Goal: Find specific page/section: Find specific page/section

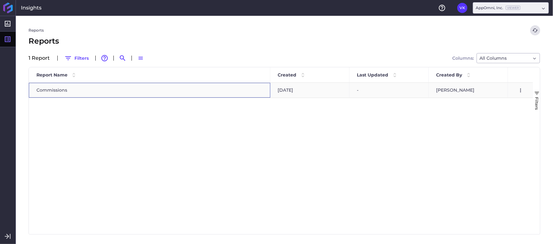
click at [55, 91] on div "Commissions" at bounding box center [149, 90] width 241 height 15
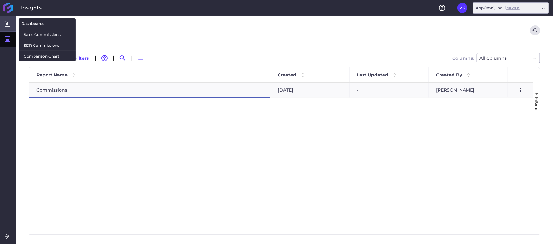
click at [6, 24] on icon at bounding box center [8, 24] width 6 height 6
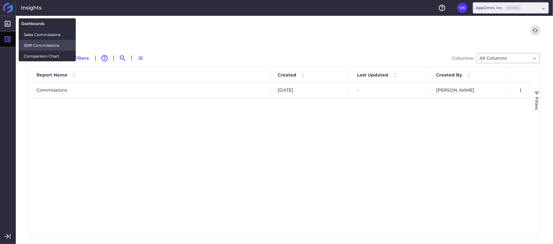
click at [34, 45] on span "SDR Commissions" at bounding box center [47, 45] width 47 height 7
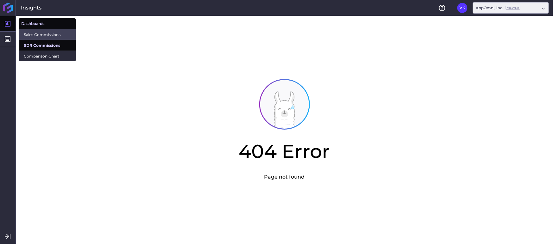
click at [36, 34] on span "Sales Commissions" at bounding box center [47, 34] width 47 height 7
